Goal: Information Seeking & Learning: Learn about a topic

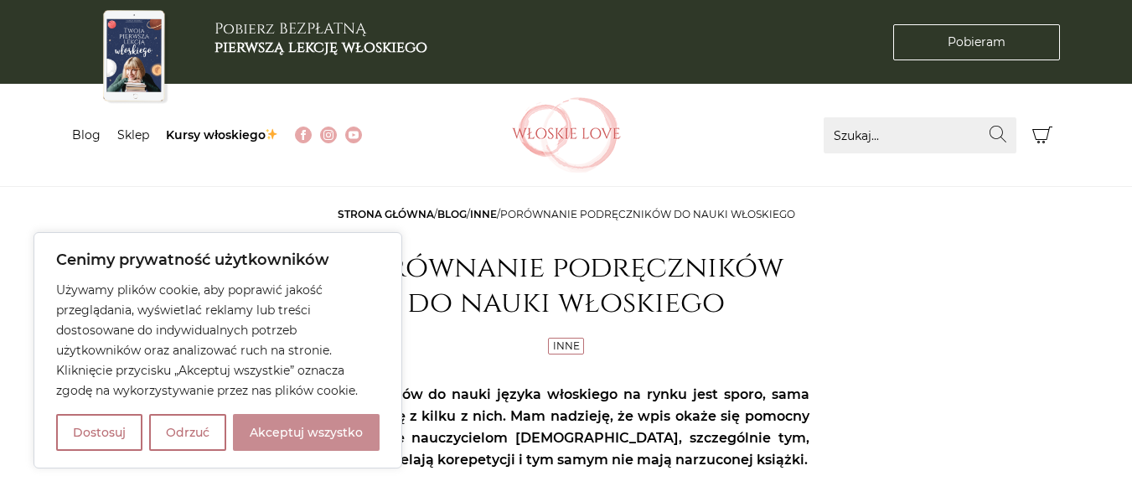
click at [315, 434] on button "Akceptuj wszystko" at bounding box center [306, 432] width 147 height 37
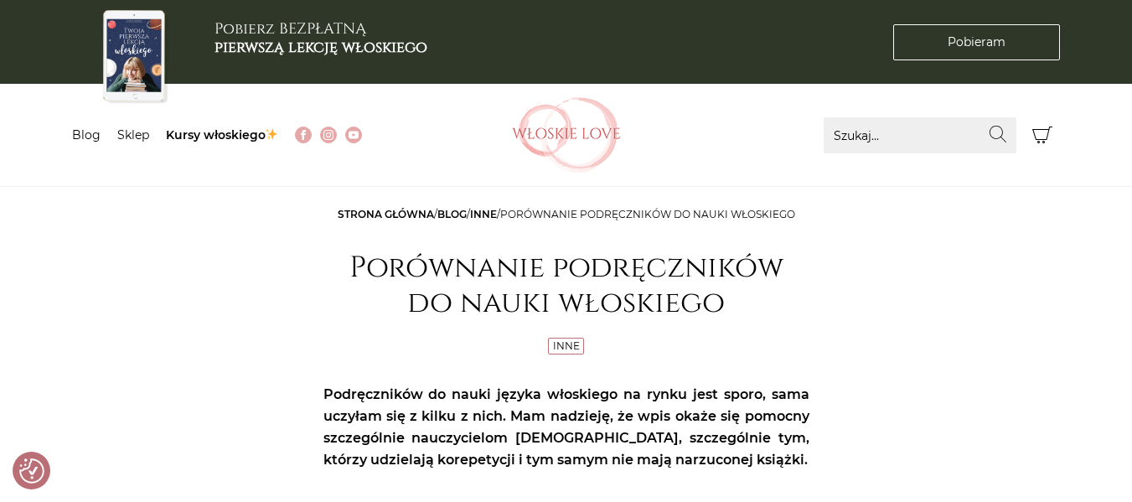
checkbox input "true"
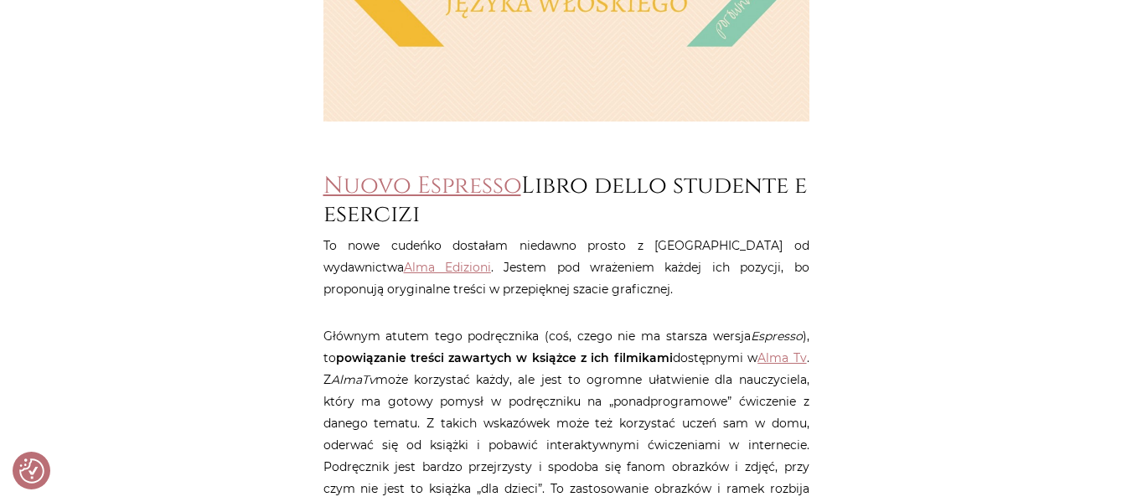
scroll to position [800, 0]
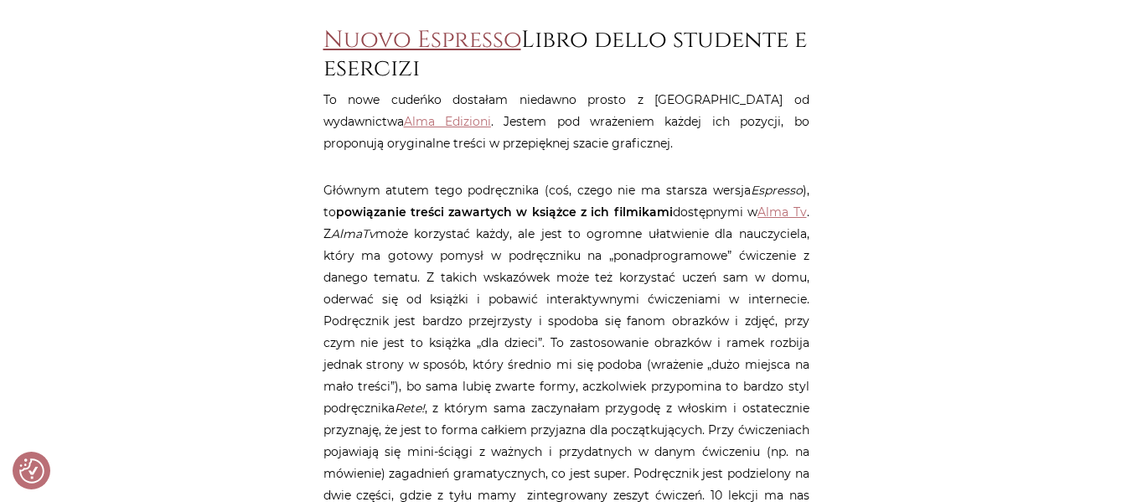
click at [444, 47] on link "Nuovo Espresso" at bounding box center [423, 39] width 198 height 31
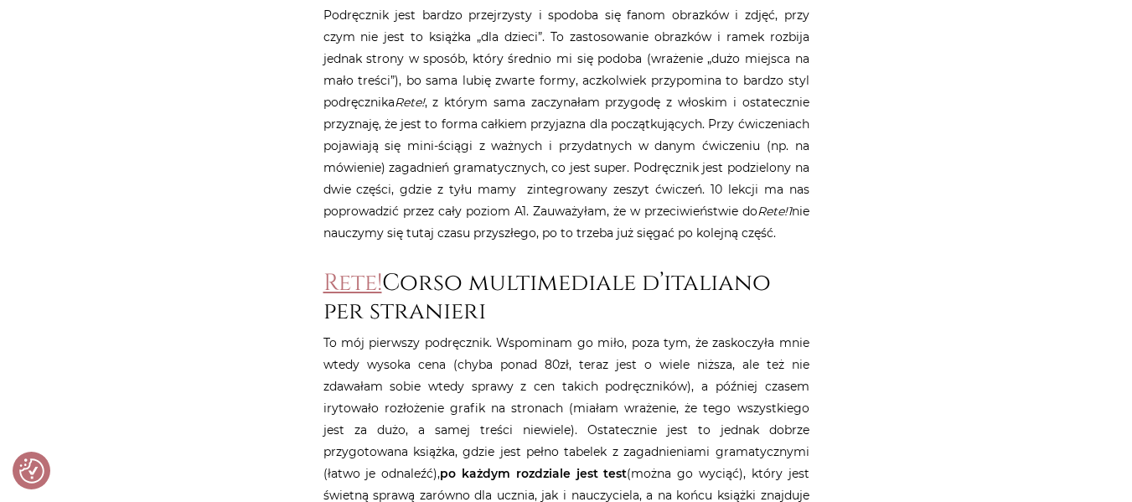
scroll to position [1135, 0]
